Goal: Feedback & Contribution: Submit feedback/report problem

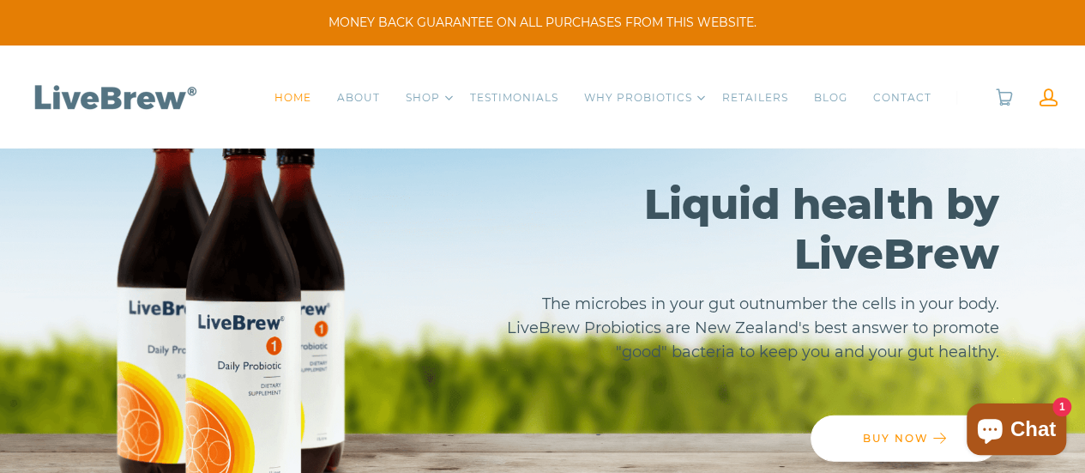
click at [1046, 100] on link at bounding box center [1049, 97] width 18 height 18
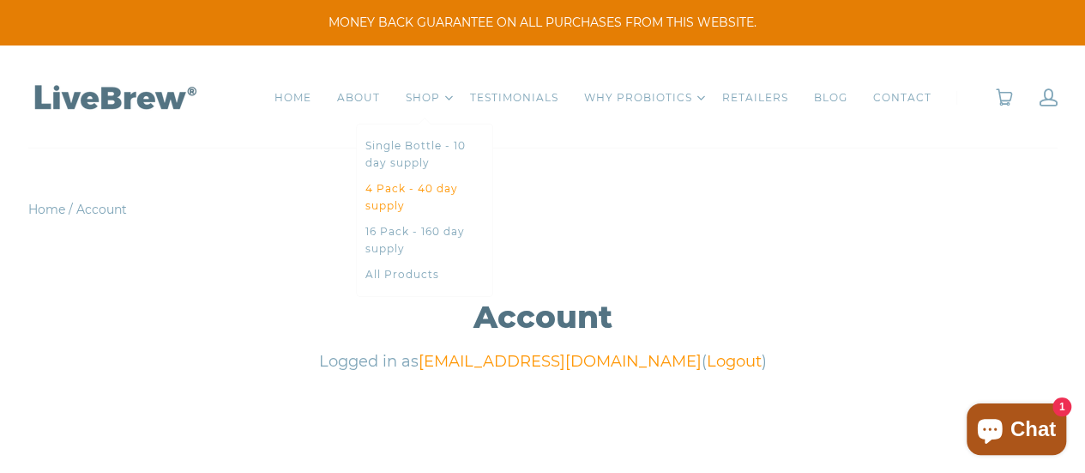
click at [387, 199] on link "4 Pack - 40 day supply" at bounding box center [425, 197] width 118 height 34
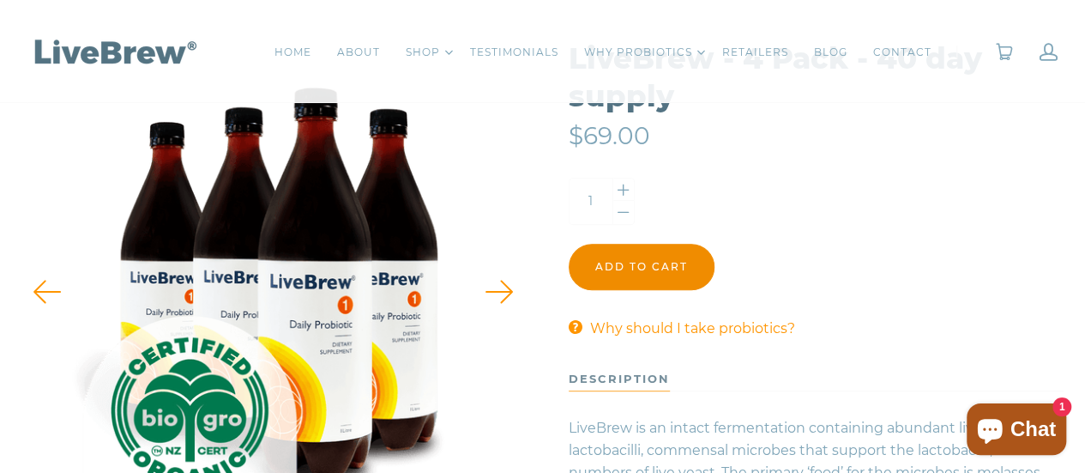
scroll to position [257, 0]
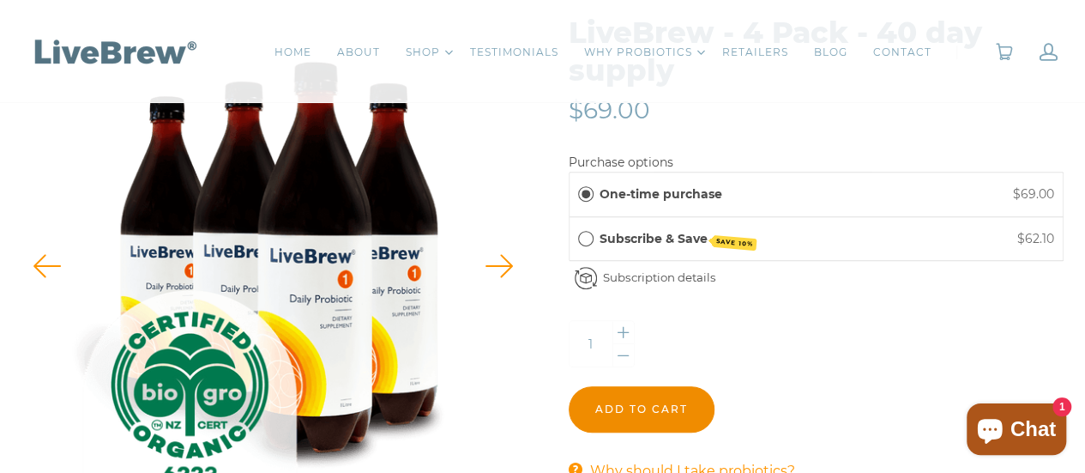
click at [618, 402] on input "Add to cart" at bounding box center [642, 409] width 146 height 46
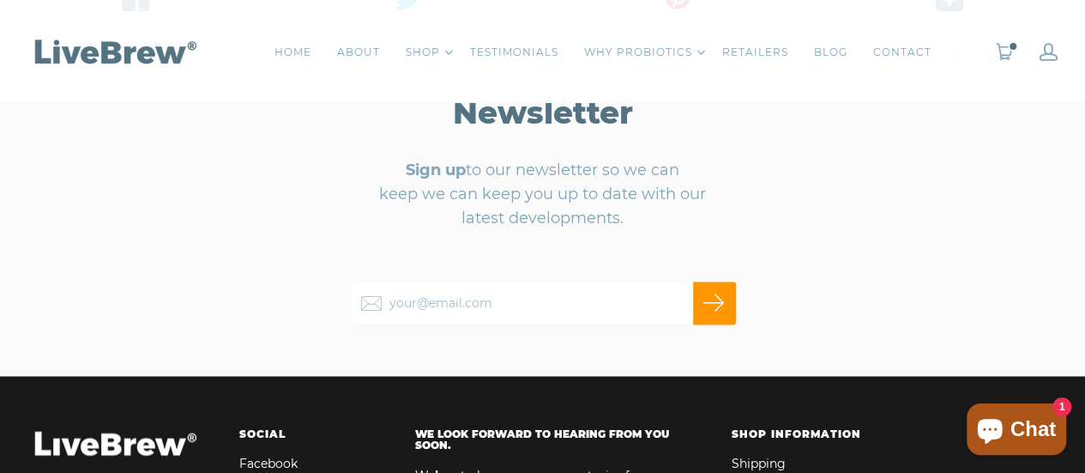
scroll to position [1287, 0]
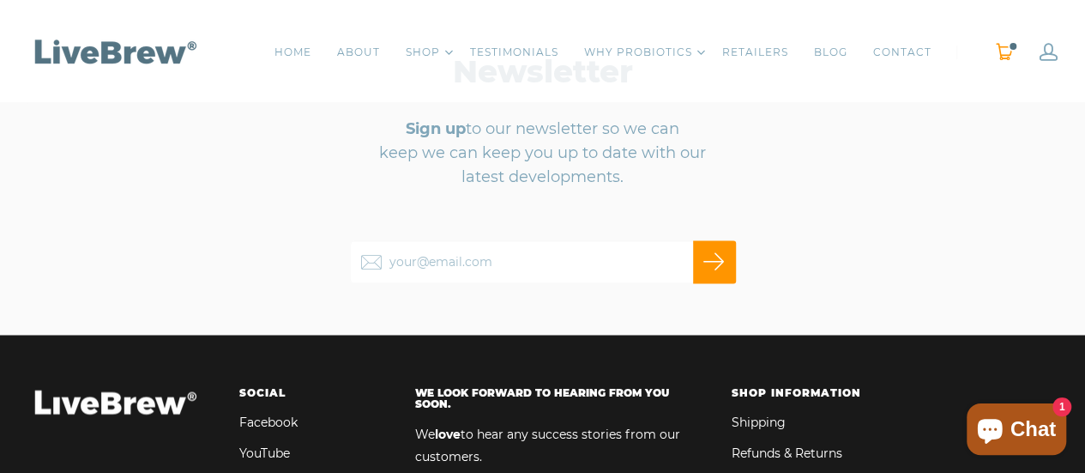
click at [997, 47] on link "0" at bounding box center [1004, 52] width 19 height 18
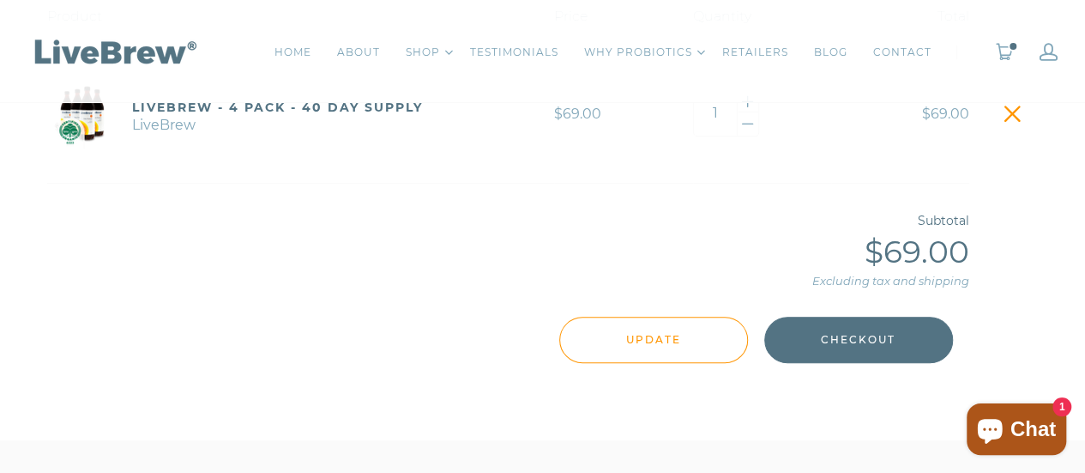
scroll to position [429, 0]
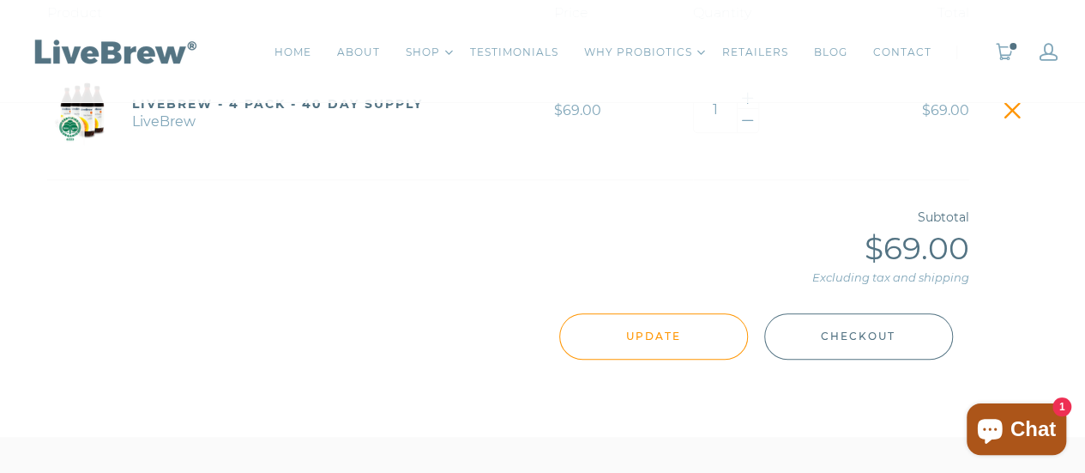
click at [868, 344] on span "Checkout" at bounding box center [858, 336] width 75 height 19
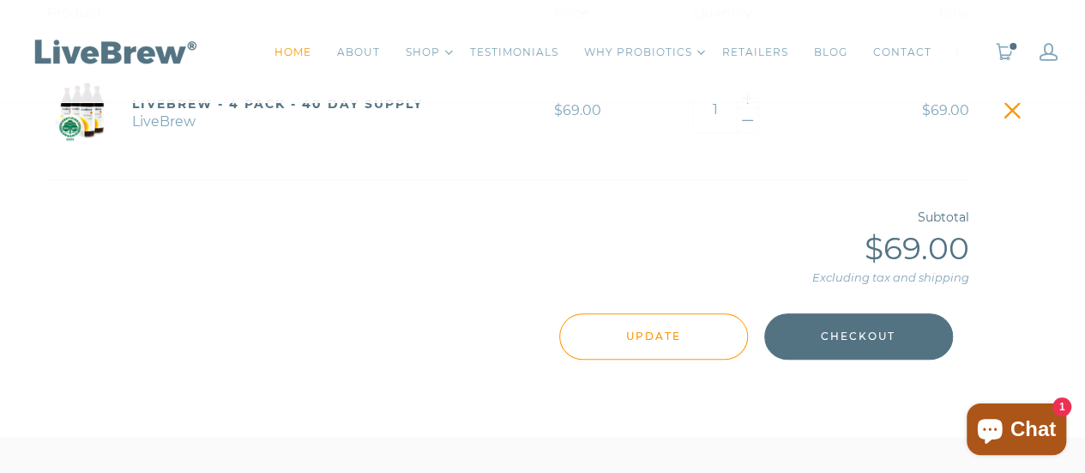
click at [302, 55] on link "HOME" at bounding box center [293, 52] width 37 height 17
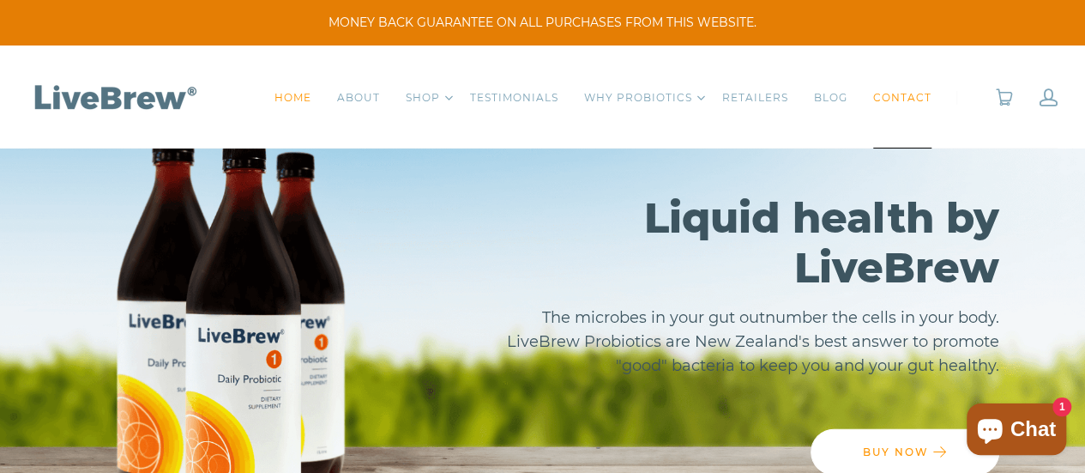
click at [904, 106] on link "CONTACT" at bounding box center [903, 97] width 58 height 17
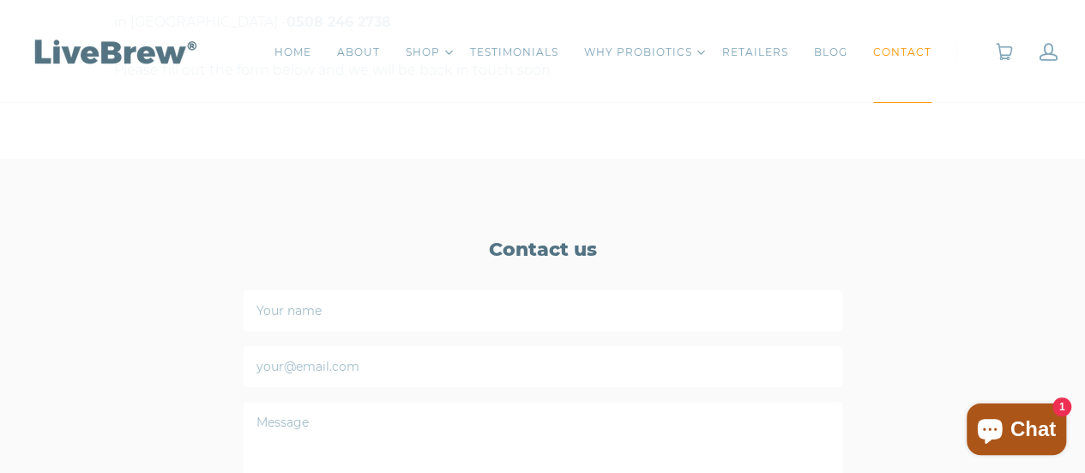
scroll to position [858, 0]
click at [512, 302] on input "Your name" at bounding box center [543, 308] width 601 height 43
type input "[PERSON_NAME]"
click at [423, 368] on input "your@email.com" at bounding box center [543, 363] width 601 height 43
type input "[EMAIL_ADDRESS][DOMAIN_NAME]"
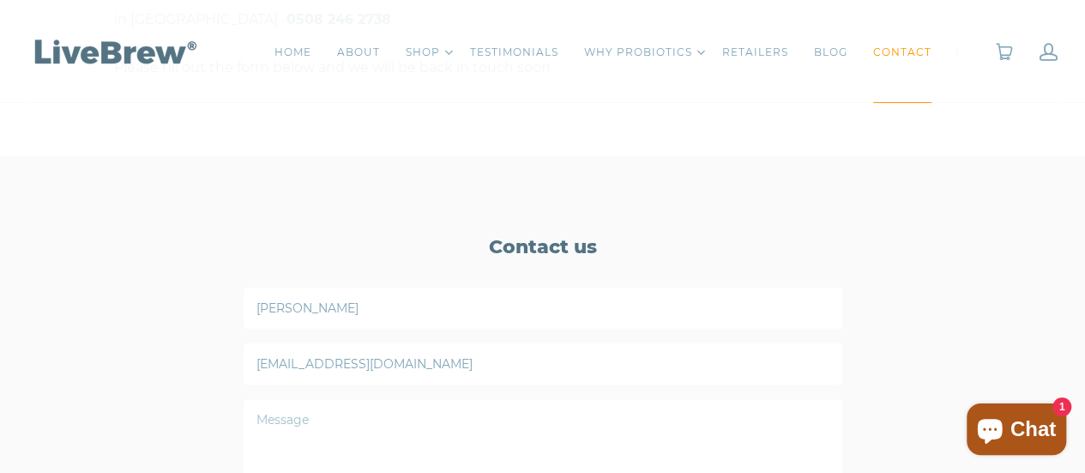
click at [426, 431] on textarea "Message" at bounding box center [543, 458] width 601 height 120
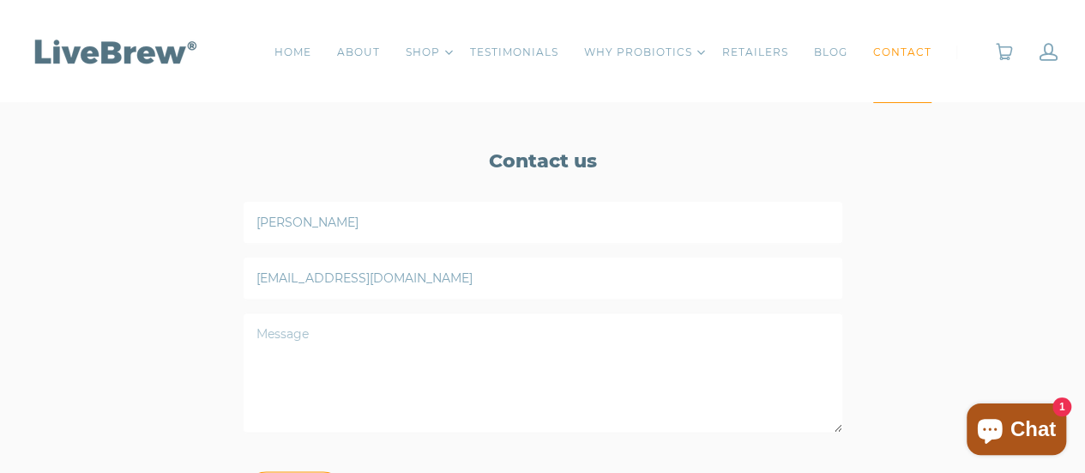
scroll to position [1030, 0]
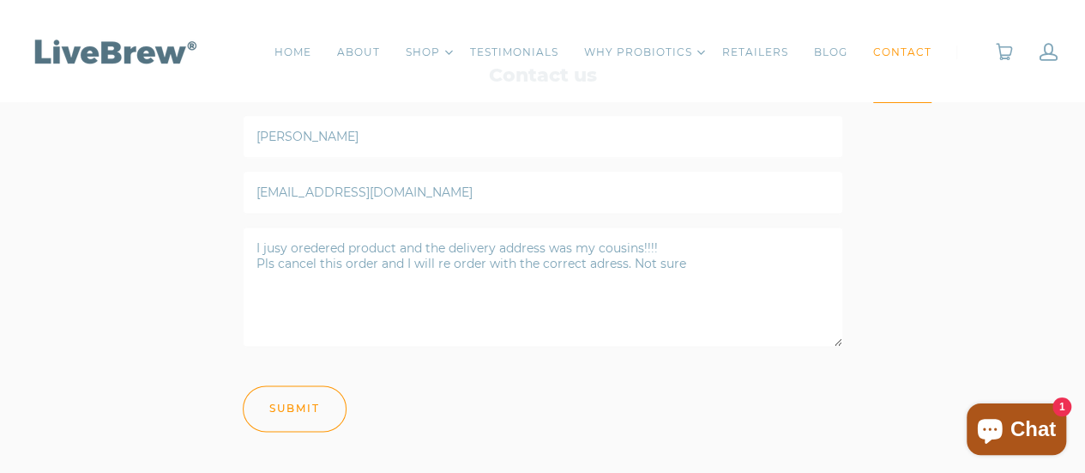
click at [346, 249] on textarea "I jusy oredered product and the delivery address was my cousins!!!! Pls cancel …" at bounding box center [543, 287] width 601 height 120
click at [278, 265] on textarea "I just ordered product and the delivery address was my cousins!!!! Pls cancel t…" at bounding box center [543, 287] width 601 height 120
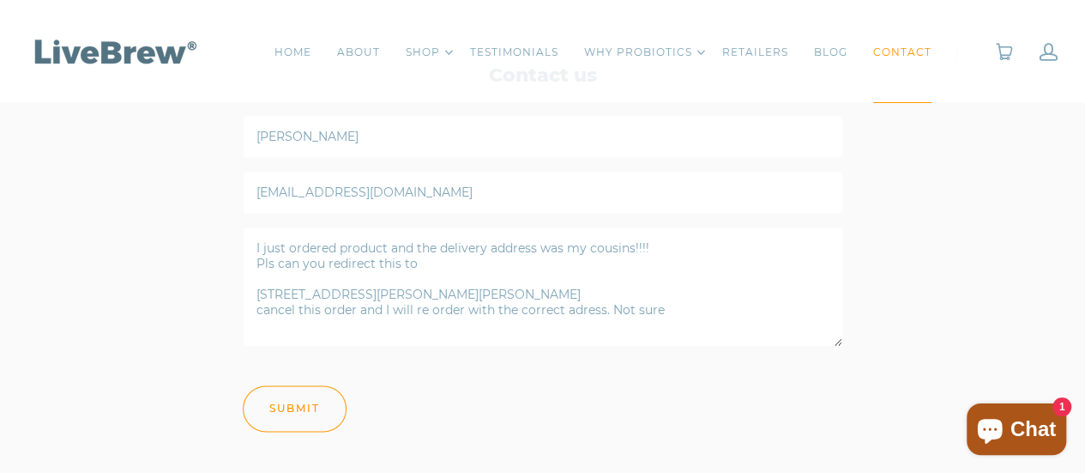
scroll to position [2, 0]
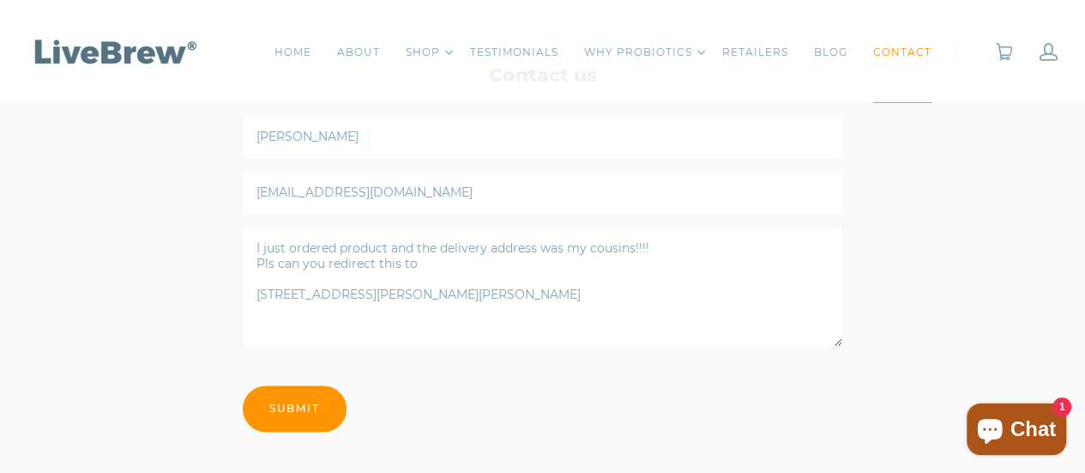
type textarea "I just ordered product and the delivery address was my cousins!!!! Pls can you …"
click at [309, 402] on input "Submit" at bounding box center [295, 408] width 104 height 46
